Goal: Task Accomplishment & Management: Use online tool/utility

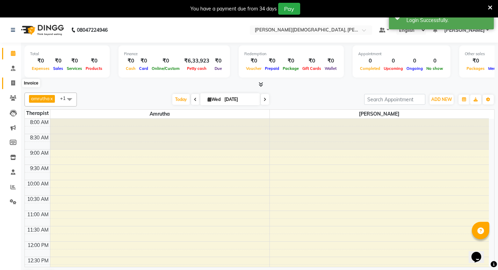
click at [13, 85] on icon at bounding box center [13, 82] width 4 height 5
select select "service"
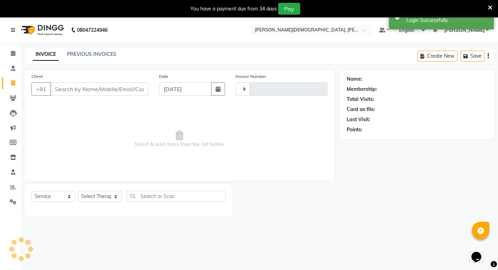
type input "0489"
select select "6812"
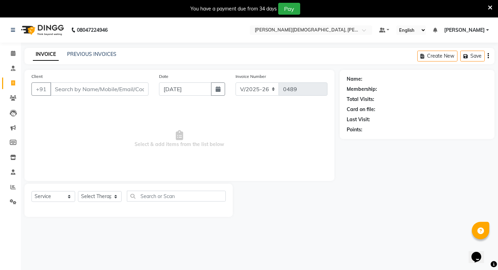
select select "package"
